Goal: Information Seeking & Learning: Learn about a topic

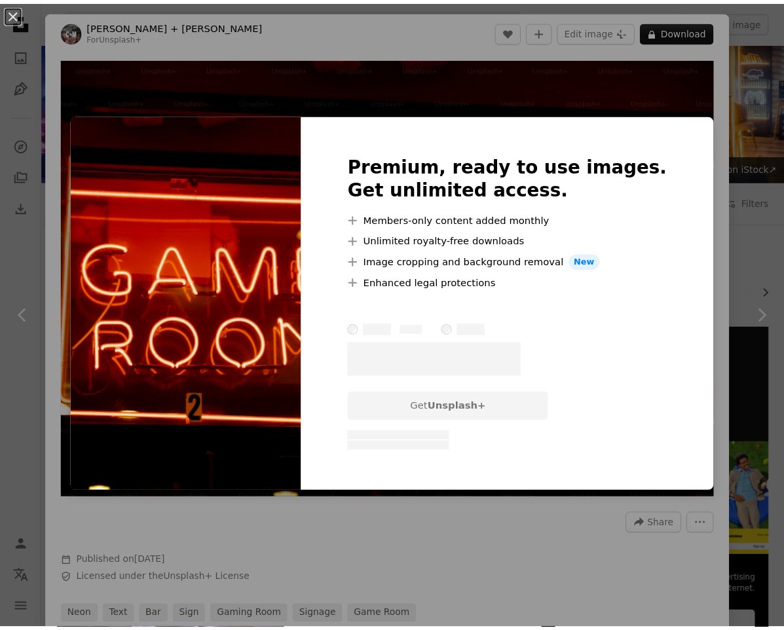
scroll to position [459, 0]
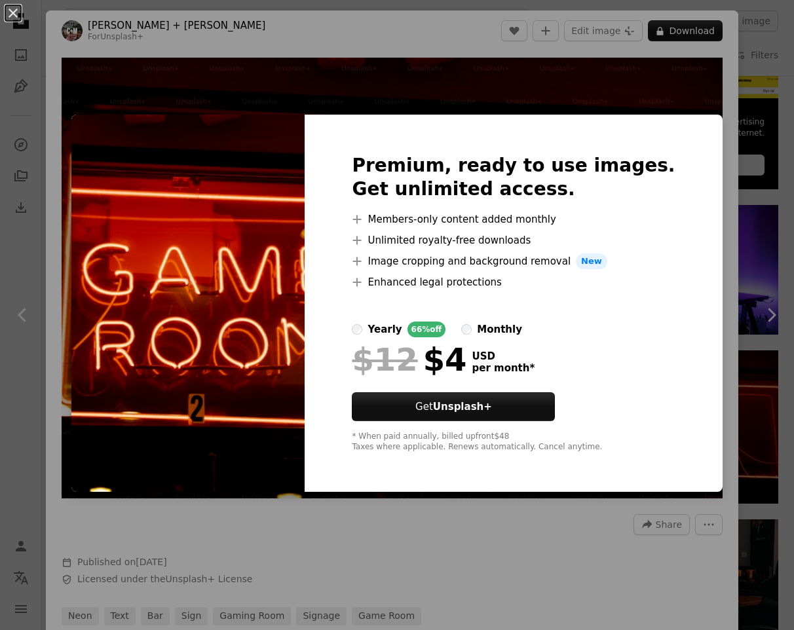
click at [305, 150] on img at bounding box center [187, 303] width 233 height 377
click at [289, 141] on img at bounding box center [187, 303] width 233 height 377
click at [290, 452] on img at bounding box center [187, 303] width 233 height 377
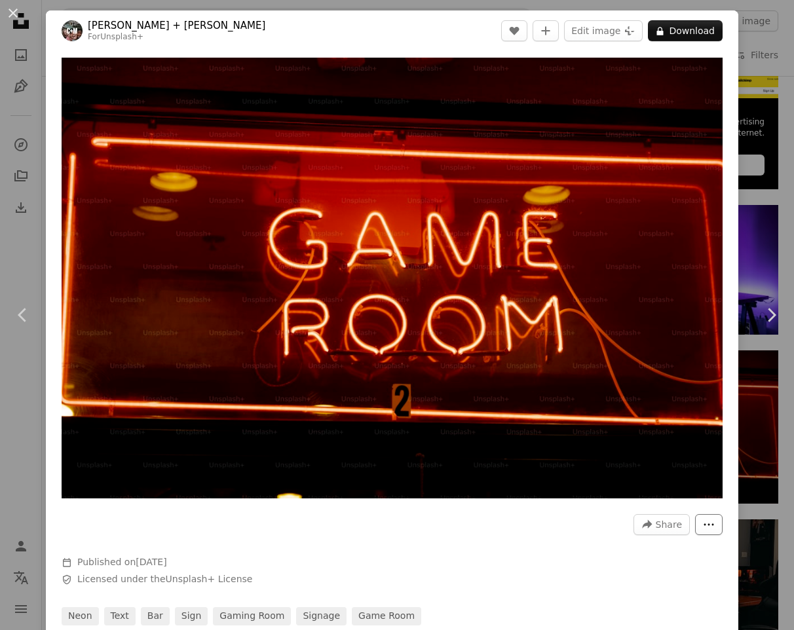
click at [703, 519] on icon "More Actions" at bounding box center [709, 525] width 12 height 12
click at [440, 514] on dialog "An X shape Chevron left Chevron right [PERSON_NAME] + [PERSON_NAME] For Unsplas…" at bounding box center [397, 315] width 794 height 630
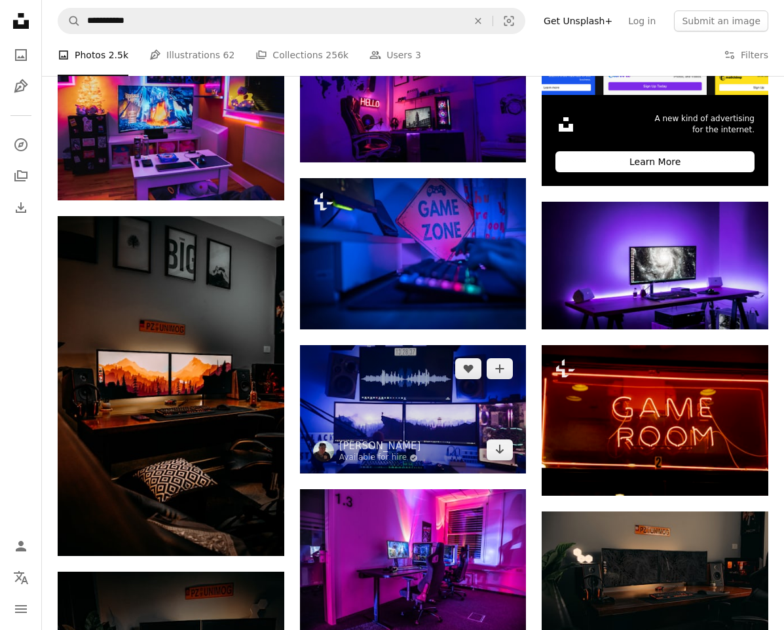
click at [369, 410] on img at bounding box center [413, 409] width 227 height 128
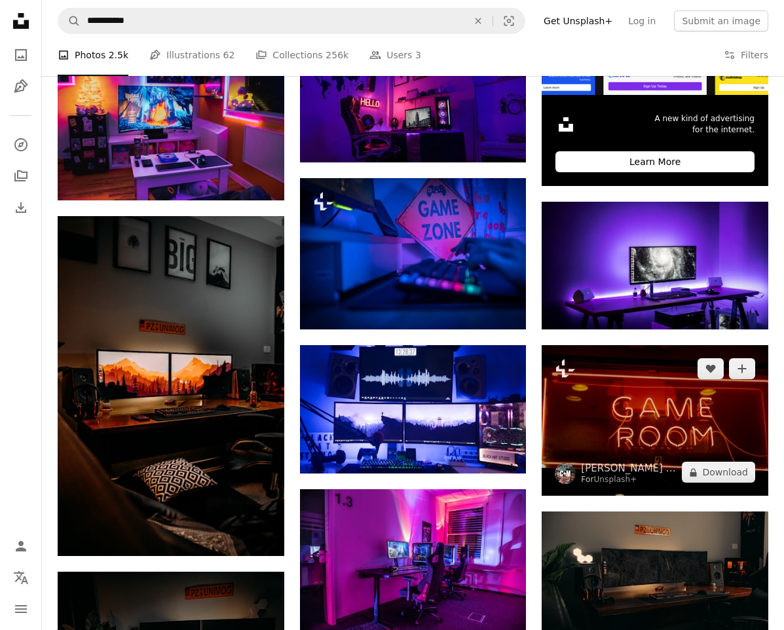
click at [675, 401] on img at bounding box center [655, 420] width 227 height 151
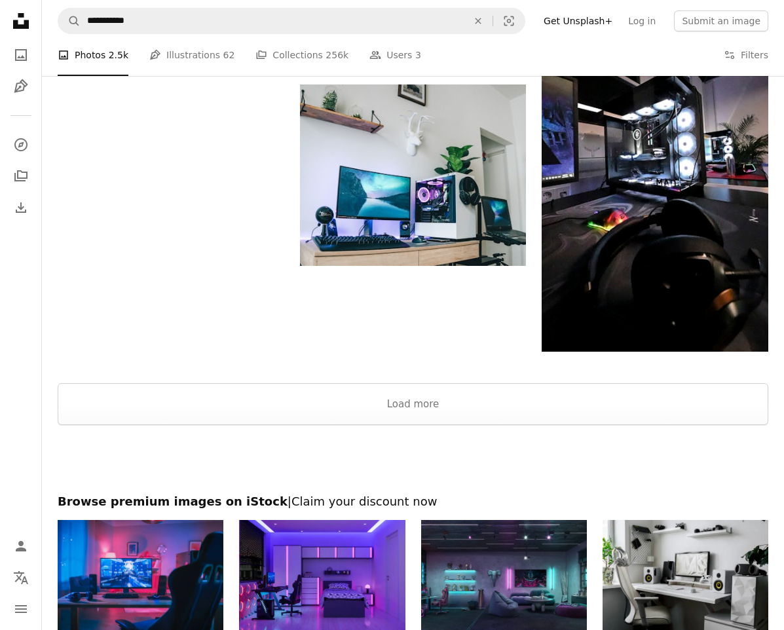
scroll to position [1572, 0]
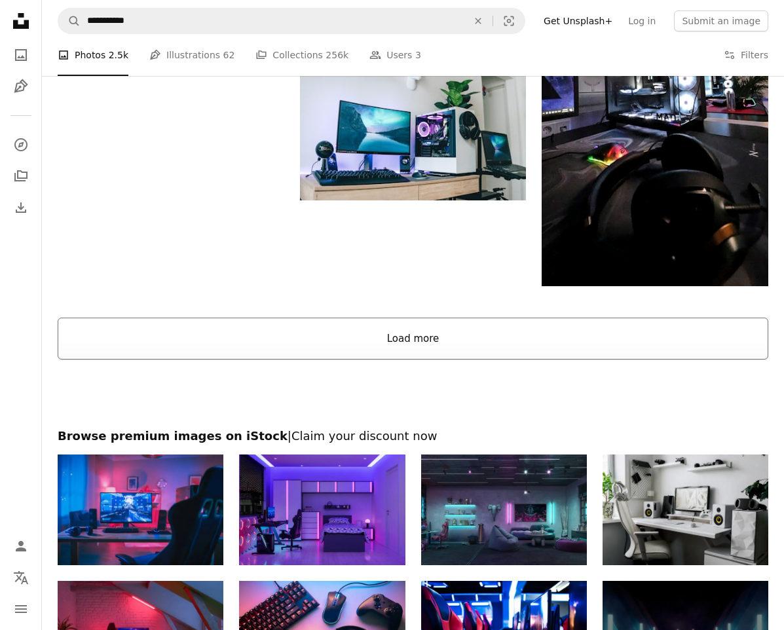
click at [478, 333] on button "Load more" at bounding box center [413, 339] width 711 height 42
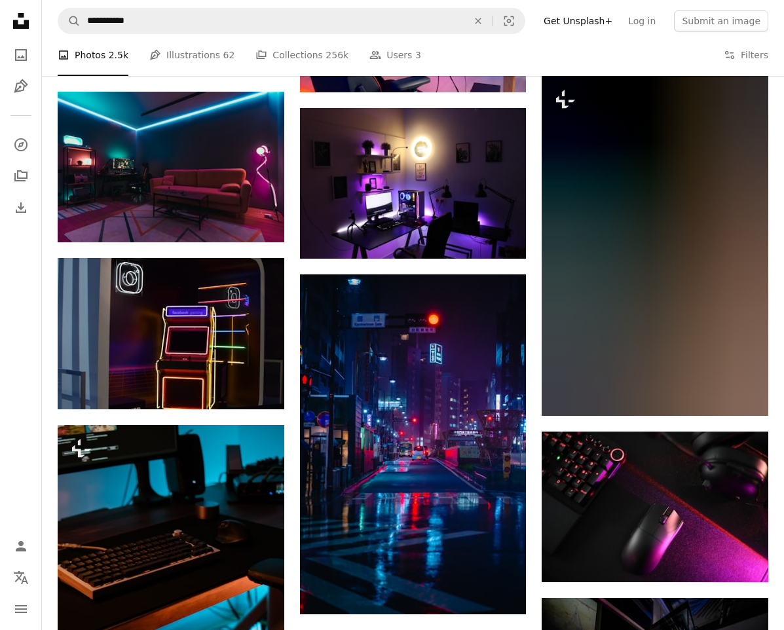
scroll to position [2555, 0]
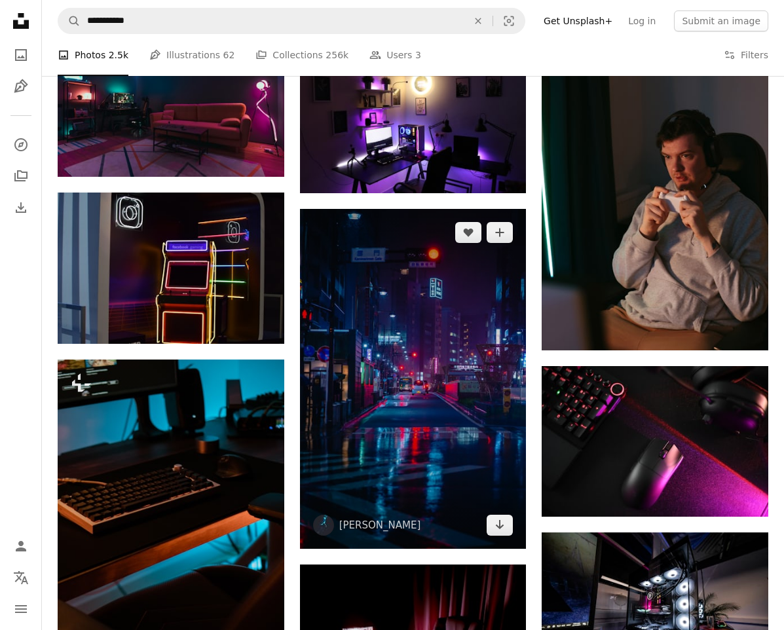
click at [394, 389] on img at bounding box center [413, 379] width 227 height 340
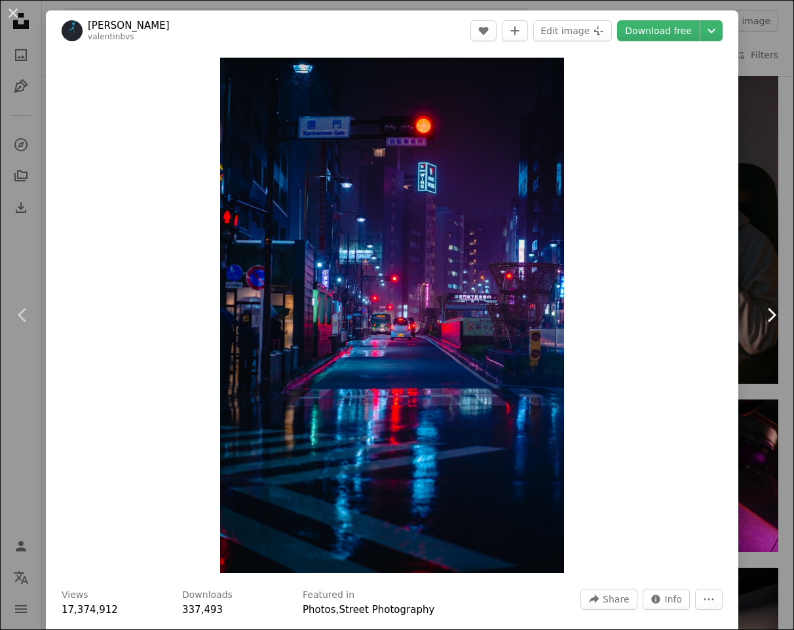
click at [756, 340] on link "Chevron right" at bounding box center [771, 315] width 46 height 126
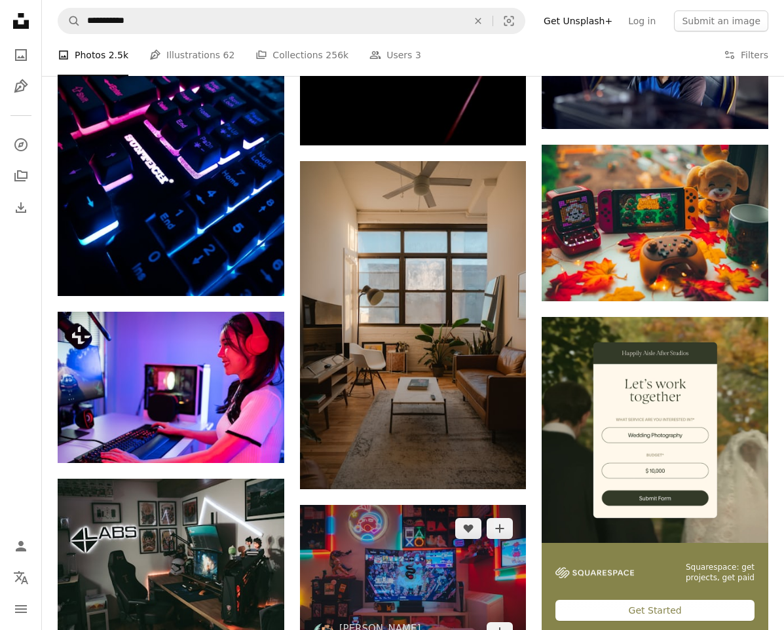
scroll to position [3537, 0]
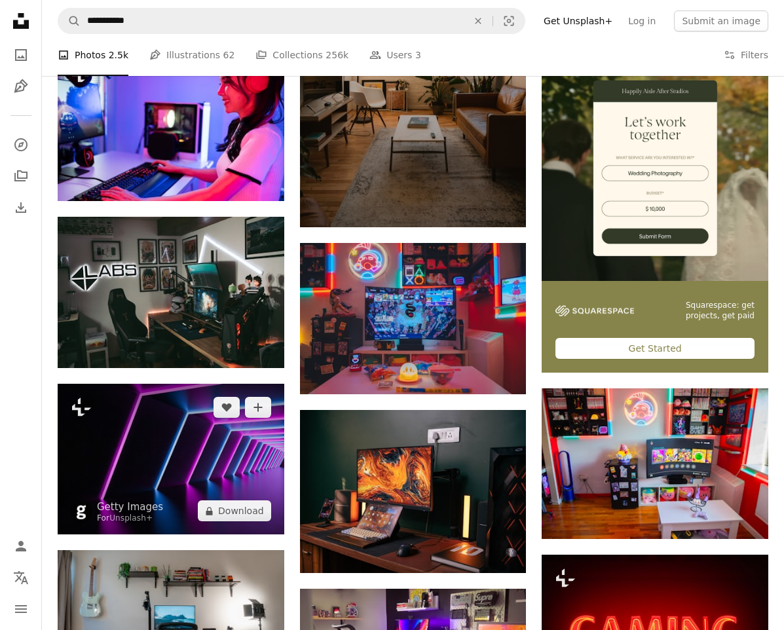
click at [230, 470] on img at bounding box center [171, 459] width 227 height 151
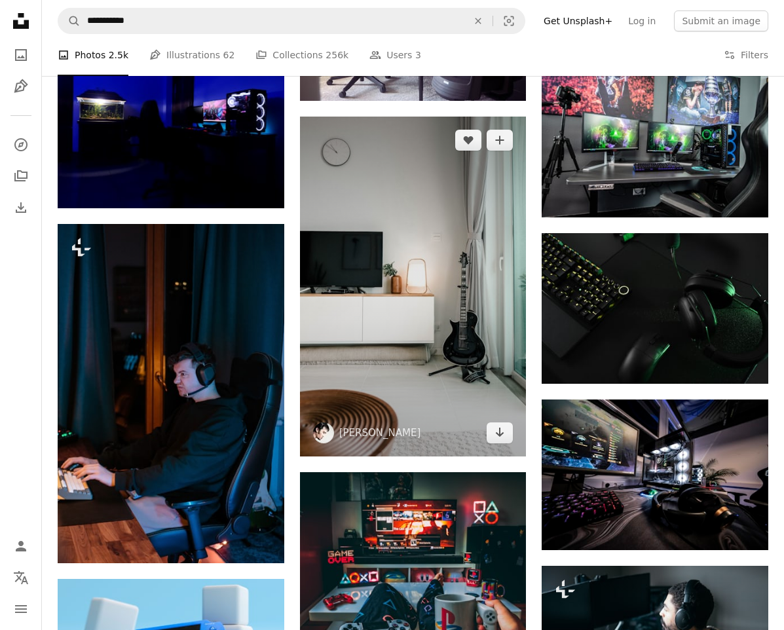
scroll to position [4127, 0]
